Goal: Information Seeking & Learning: Learn about a topic

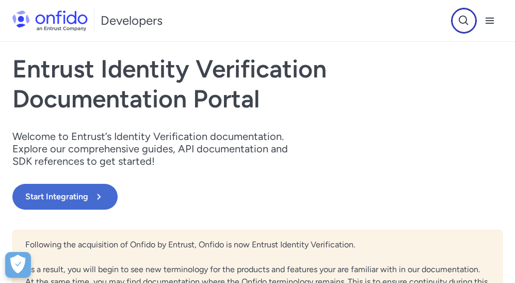
click at [468, 22] on icon "Open search button" at bounding box center [464, 20] width 12 height 12
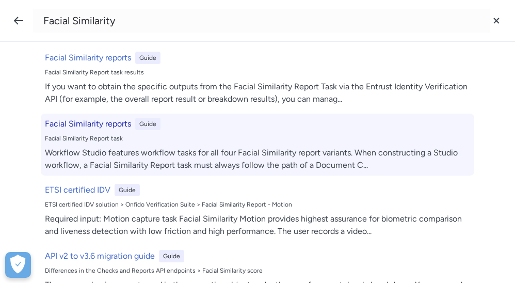
scroll to position [1296, 0]
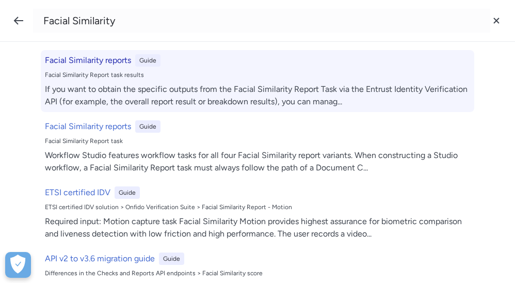
click at [112, 65] on h6 "Facial Similarity reports" at bounding box center [88, 60] width 86 height 12
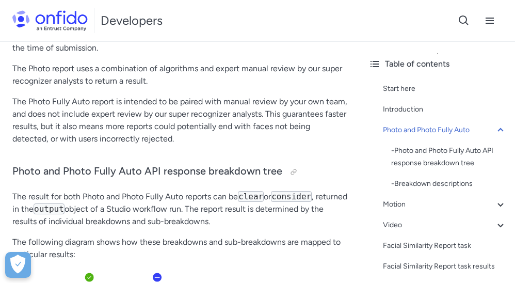
scroll to position [111, 0]
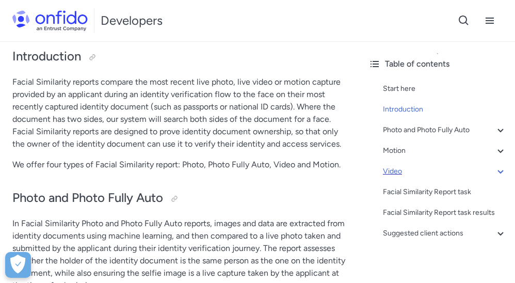
click at [403, 174] on div "Video" at bounding box center [445, 171] width 124 height 12
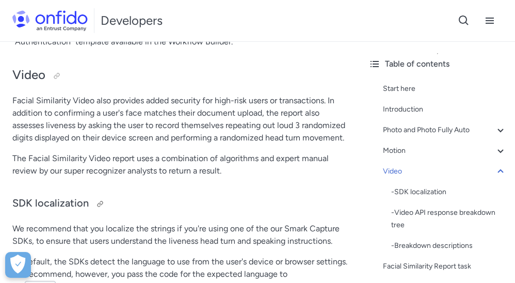
scroll to position [2953, 0]
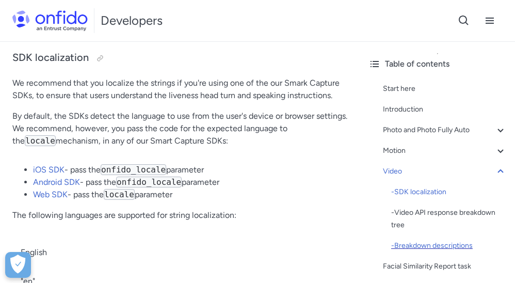
click at [415, 245] on div "- Breakdown descriptions" at bounding box center [449, 246] width 116 height 12
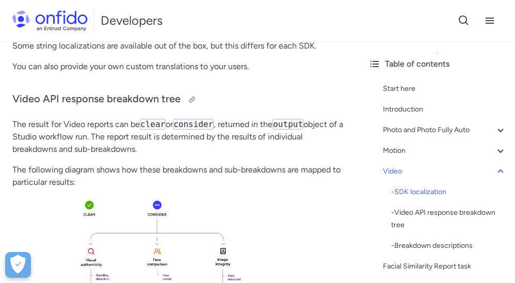
scroll to position [4176, 0]
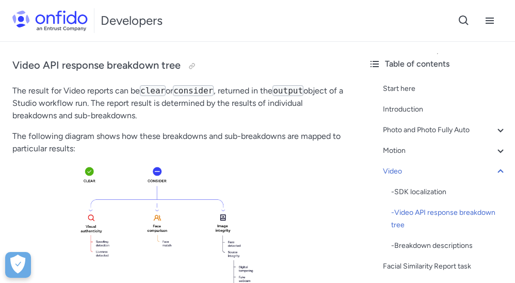
scroll to position [2807, 0]
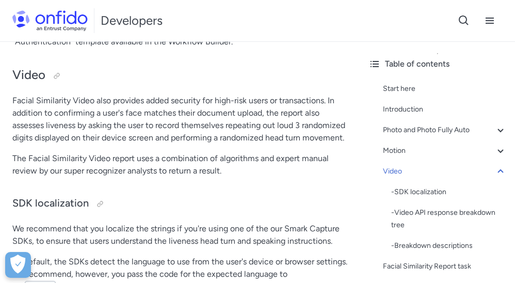
scroll to position [111, 0]
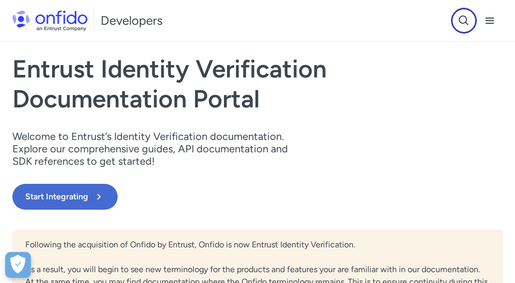
click at [460, 20] on icon "Open search button" at bounding box center [464, 20] width 10 height 10
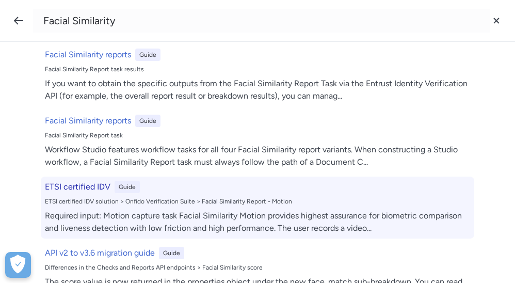
scroll to position [1293, 0]
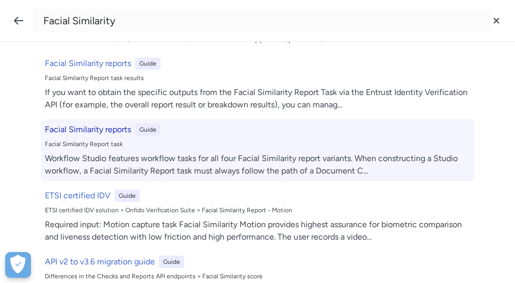
click at [122, 130] on h6 "Facial Similarity reports" at bounding box center [88, 129] width 86 height 12
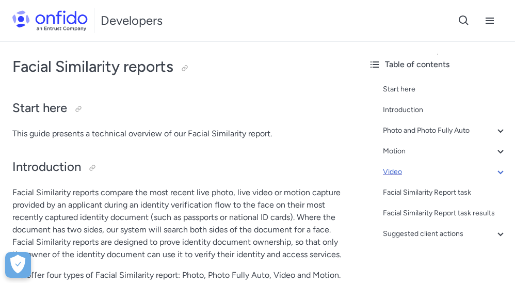
click at [410, 169] on div "Video" at bounding box center [445, 172] width 124 height 12
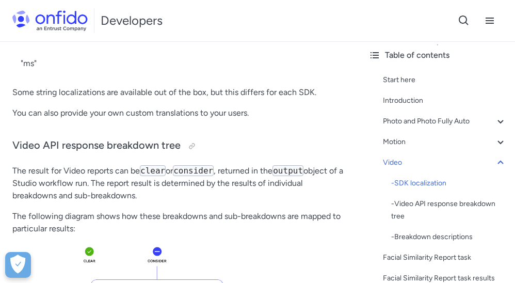
scroll to position [4235, 0]
